Goal: Task Accomplishment & Management: Use online tool/utility

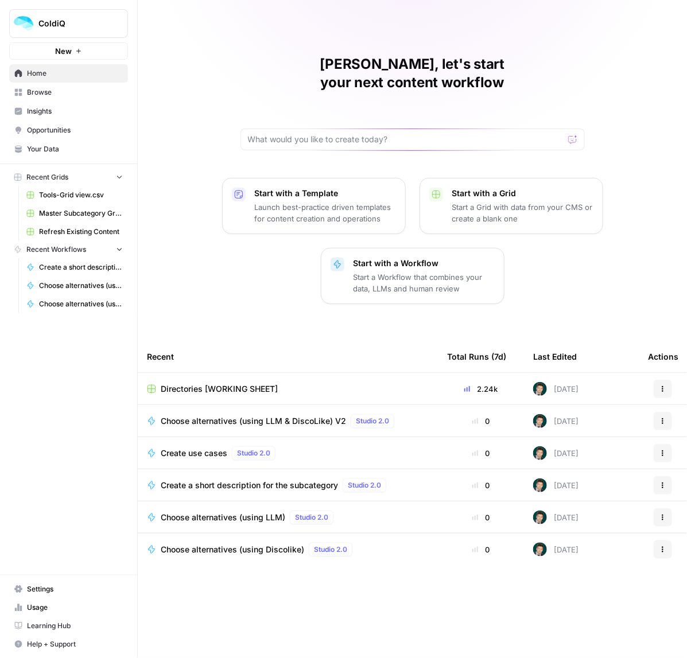
click at [197, 383] on span "Directories [WORKING SHEET]" at bounding box center [219, 388] width 117 height 11
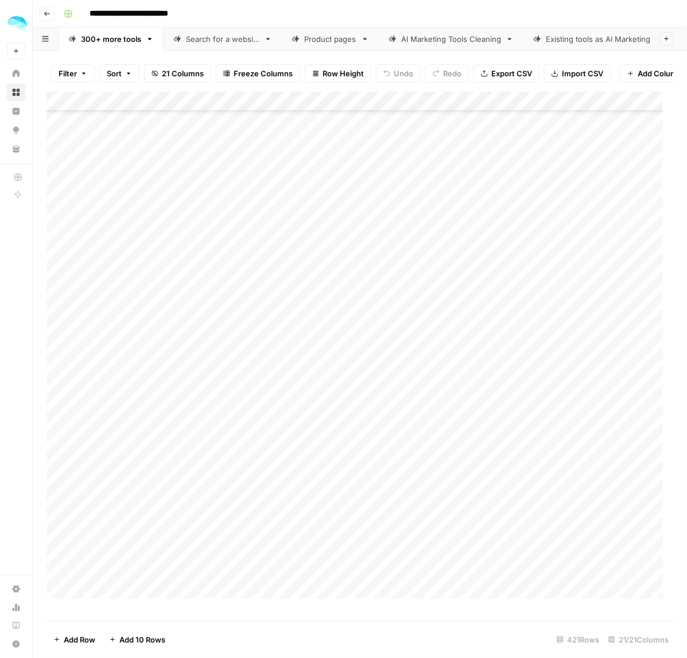
scroll to position [12087, 0]
click at [108, 609] on div "Add Column" at bounding box center [359, 351] width 627 height 518
click at [122, 572] on input at bounding box center [183, 574] width 184 height 14
type input "**********"
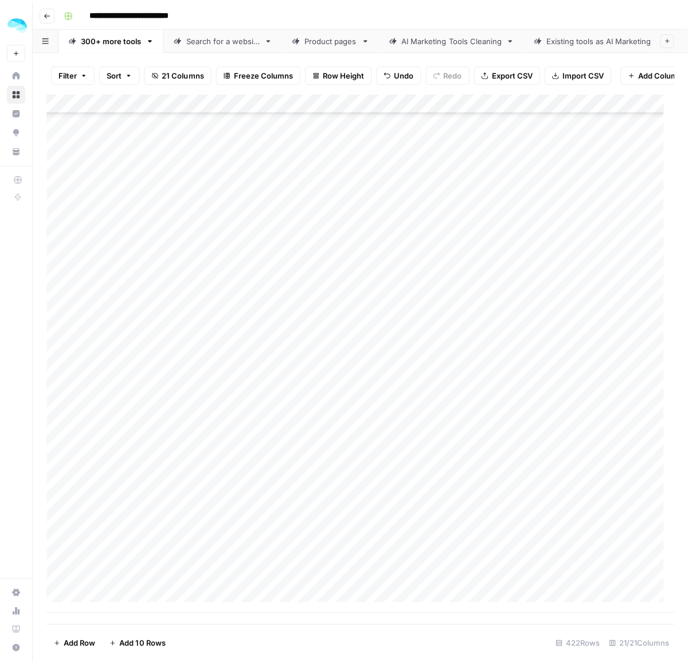
scroll to position [12117, 0]
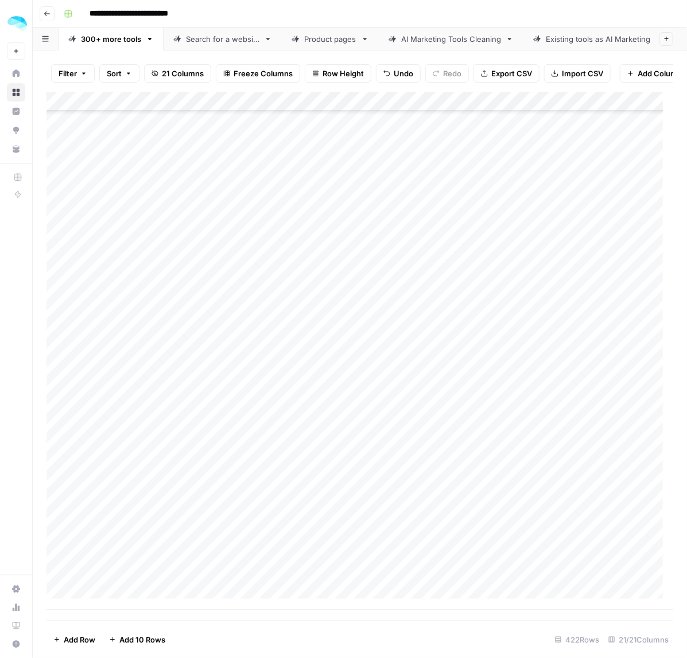
click at [73, 571] on div "Add Column" at bounding box center [359, 351] width 627 height 518
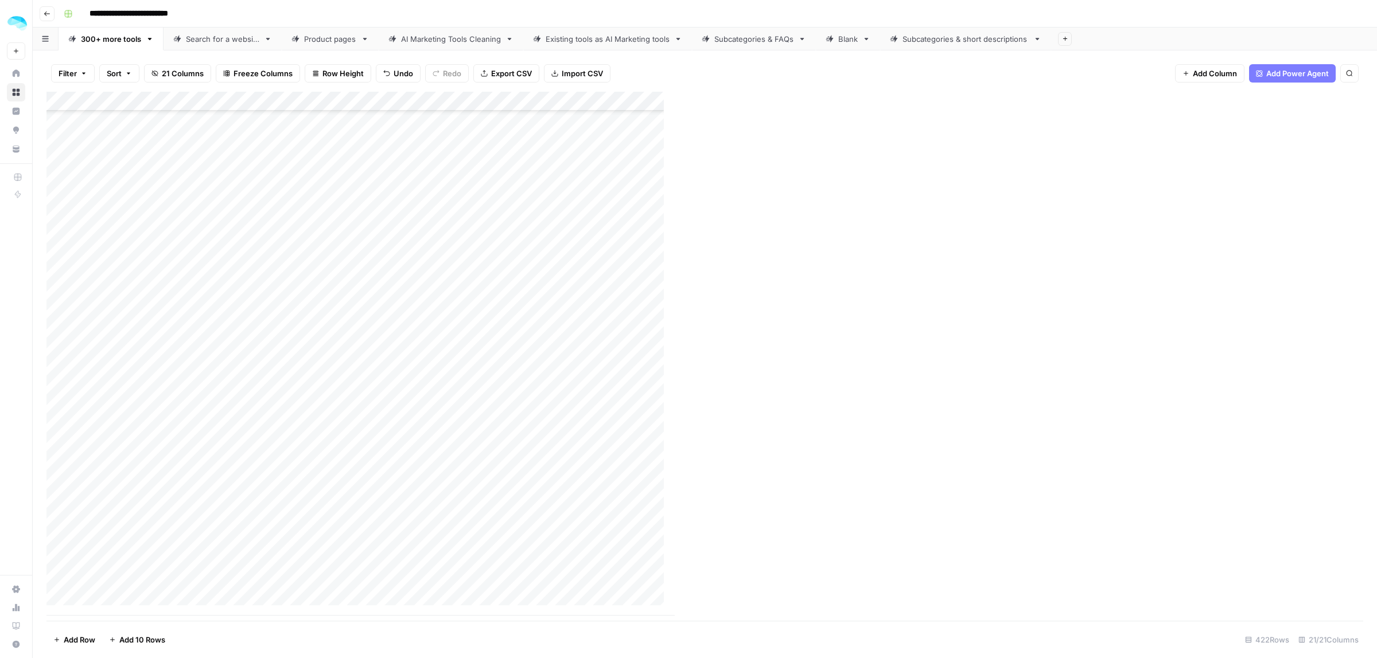
scroll to position [12105, 0]
click at [411, 580] on div "Add Column" at bounding box center [704, 356] width 1316 height 529
click at [686, 589] on div "Add Column" at bounding box center [704, 356] width 1316 height 529
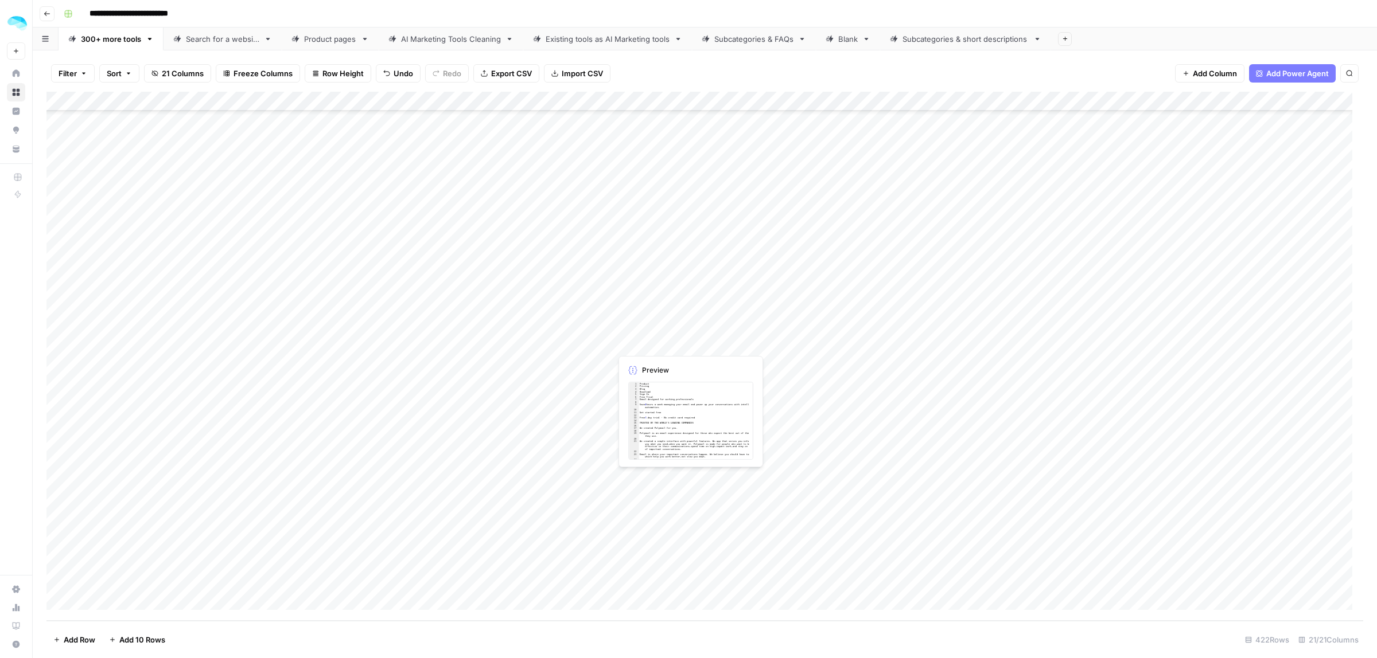
click at [686, 575] on div "Add Column" at bounding box center [704, 356] width 1316 height 529
click at [686, 574] on div "Add Column" at bounding box center [704, 356] width 1316 height 529
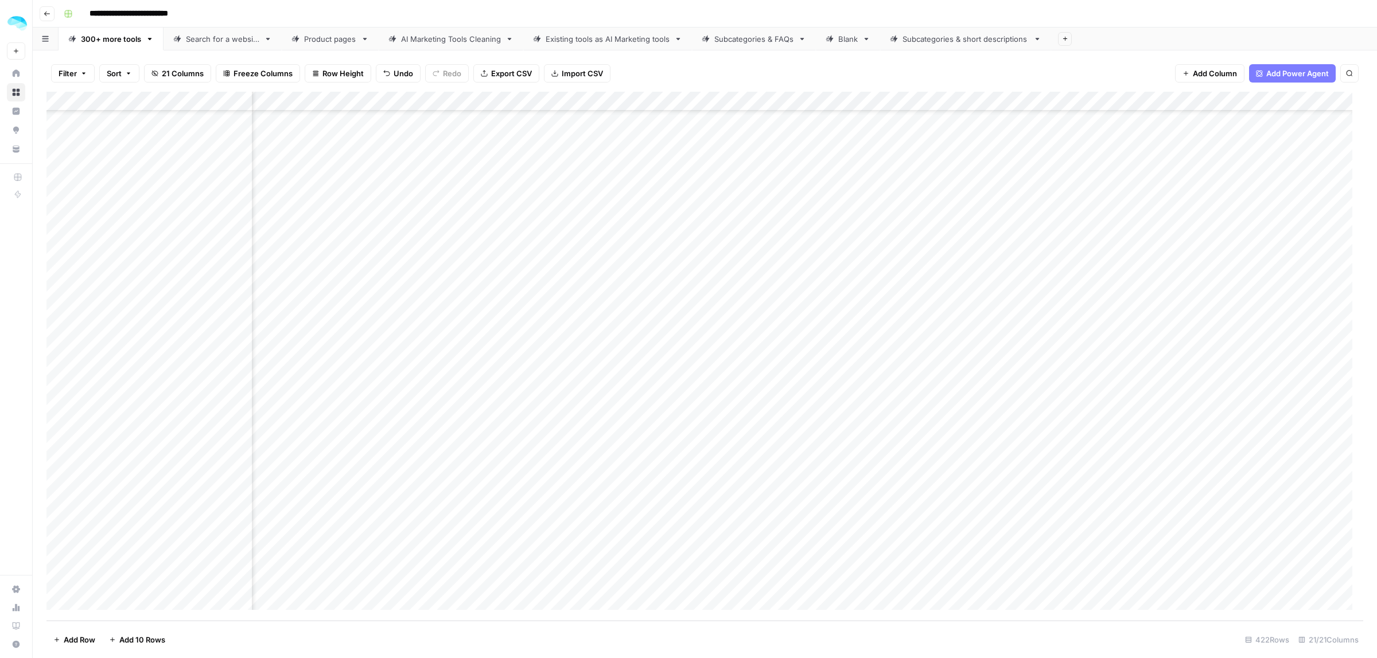
click at [686, 586] on div "Add Column" at bounding box center [704, 356] width 1316 height 529
click at [686, 580] on div "Add Column" at bounding box center [704, 356] width 1316 height 529
click at [686, 588] on div "Add Column" at bounding box center [704, 356] width 1316 height 529
click at [686, 571] on div "Add Column" at bounding box center [704, 356] width 1316 height 529
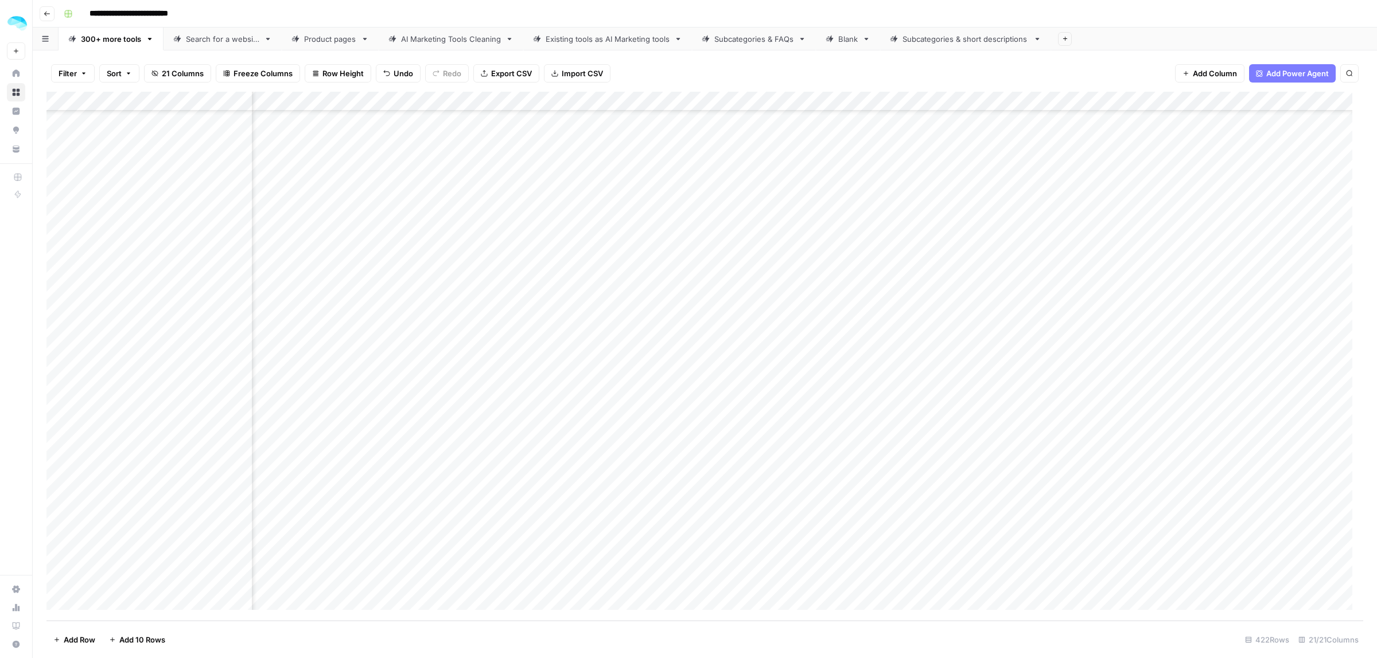
scroll to position [12105, 1796]
